Goal: Transaction & Acquisition: Purchase product/service

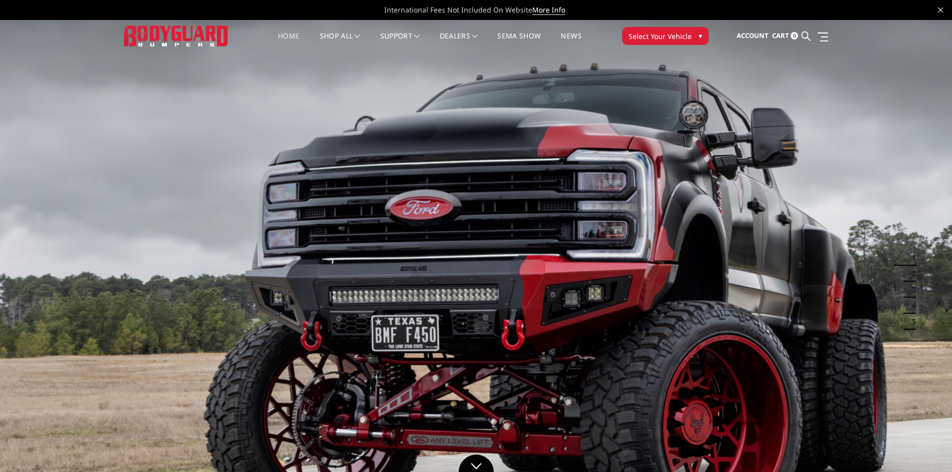
click at [161, 32] on img at bounding box center [176, 35] width 105 height 20
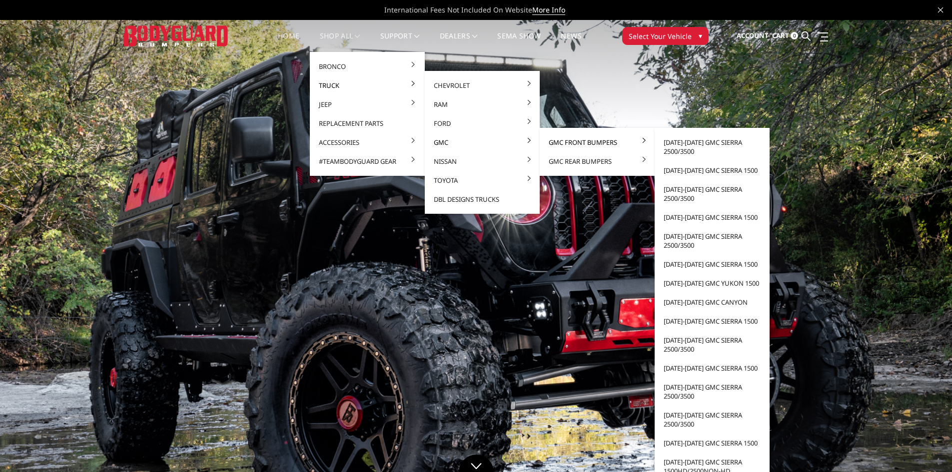
click at [588, 139] on link "GMC Front Bumpers" at bounding box center [597, 142] width 107 height 19
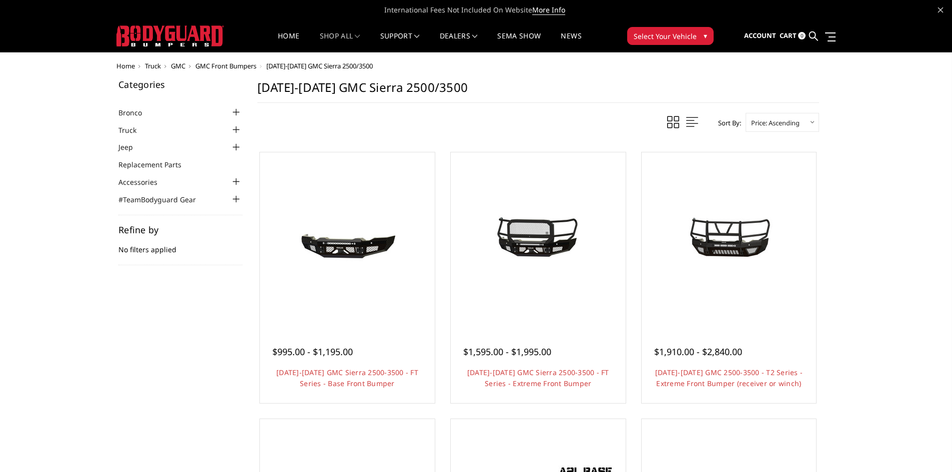
click at [235, 130] on div at bounding box center [236, 130] width 12 height 12
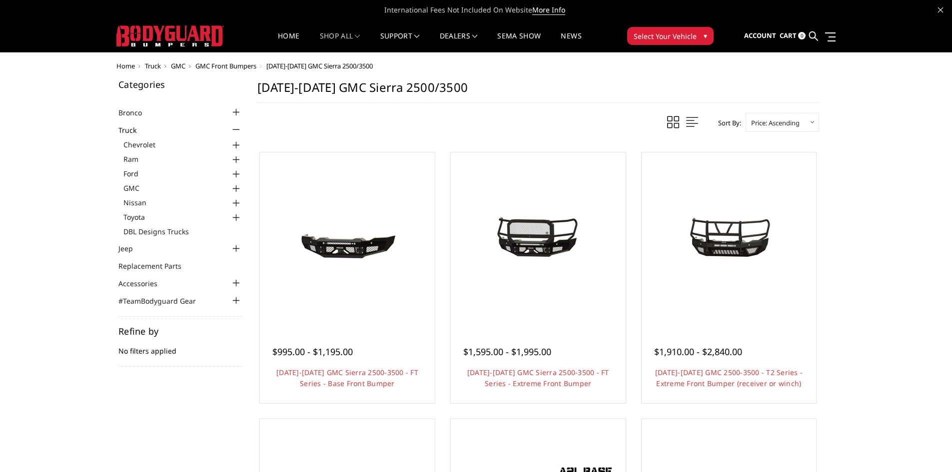
click at [235, 188] on div at bounding box center [236, 189] width 12 height 12
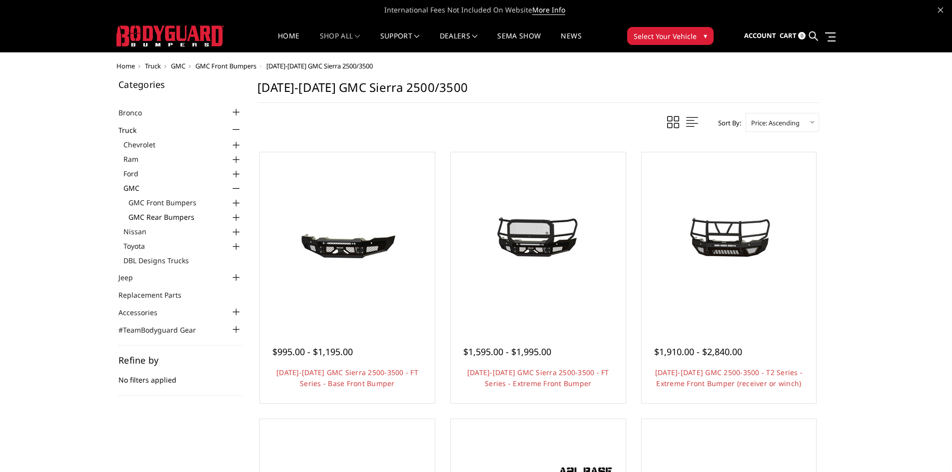
click at [184, 216] on link "GMC Rear Bumpers" at bounding box center [185, 217] width 114 height 10
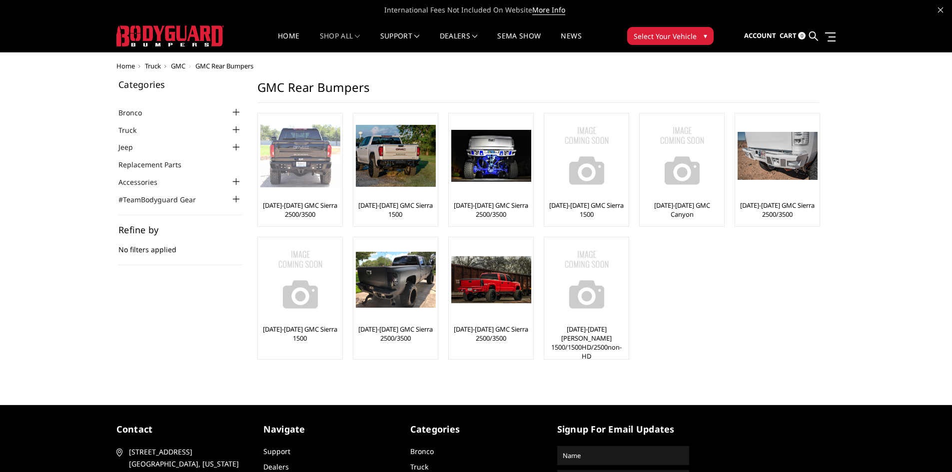
click at [305, 200] on div "[DATE]-[DATE] GMC Sierra 2500/3500" at bounding box center [299, 170] width 79 height 108
click at [302, 211] on link "[DATE]-[DATE] GMC Sierra 2500/3500" at bounding box center [299, 210] width 79 height 18
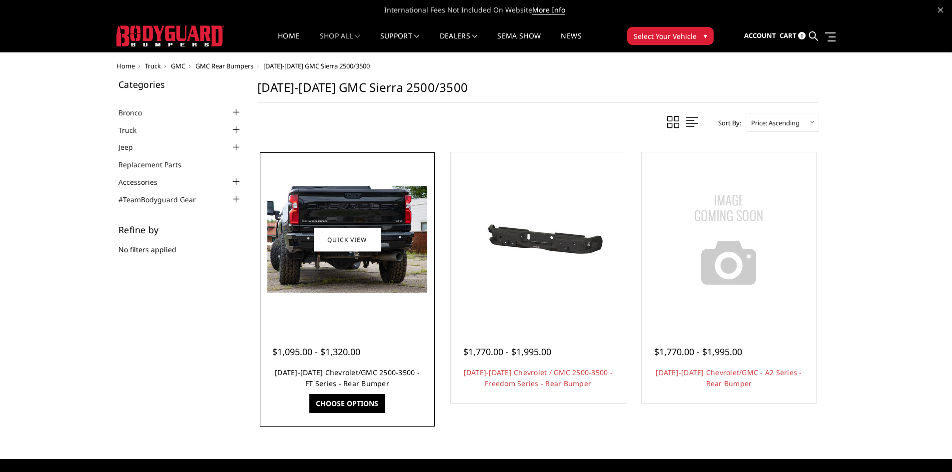
click at [343, 371] on link "[DATE]-[DATE] Chevrolet/GMC 2500-3500 - FT Series - Rear Bumper" at bounding box center [347, 378] width 145 height 20
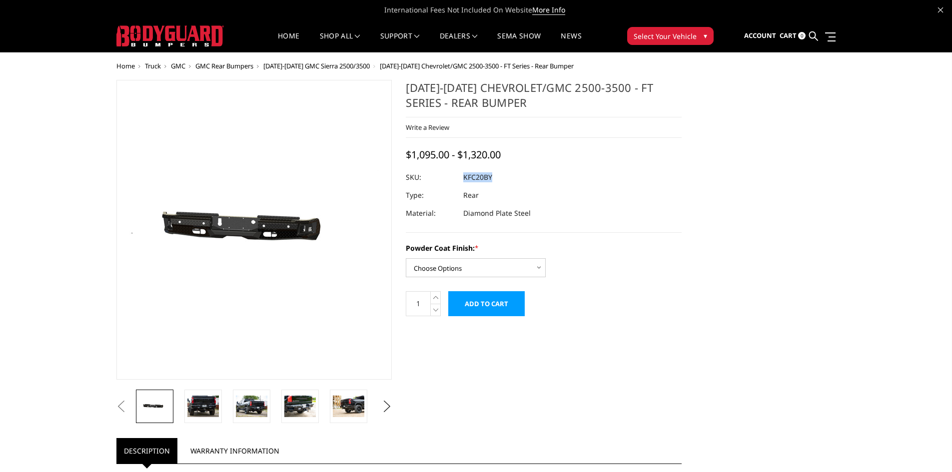
drag, startPoint x: 464, startPoint y: 180, endPoint x: 506, endPoint y: 176, distance: 42.7
click at [506, 176] on dl "SKU: KFC20BY UPC: Type: Rear Material: Diamond Plate Steel" at bounding box center [544, 195] width 276 height 54
copy dl "KFC20BY UPC:"
